Goal: Find specific page/section: Find specific page/section

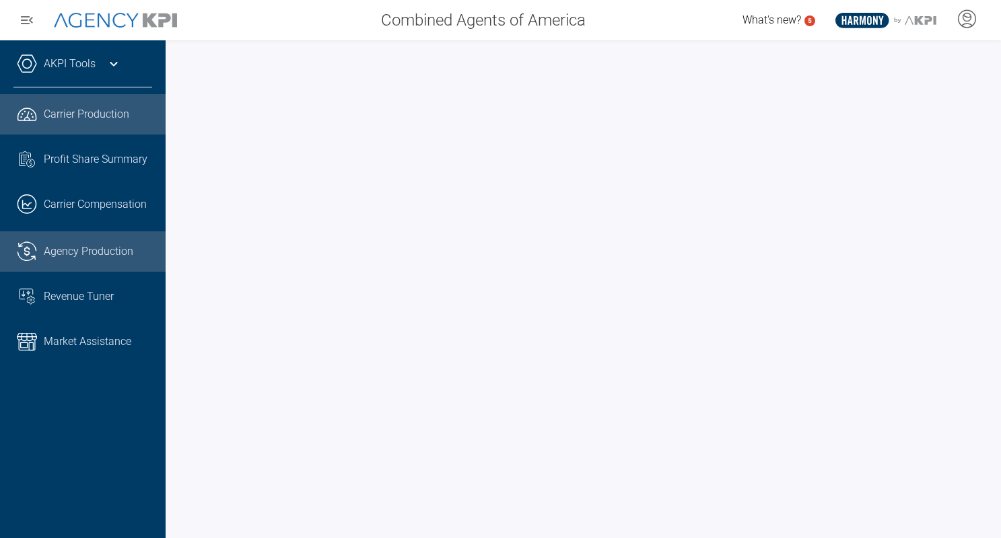
click at [79, 254] on span "Agency Production" at bounding box center [88, 252] width 89 height 16
click at [93, 108] on span "Carrier Production" at bounding box center [86, 114] width 85 height 16
